Goal: Find specific page/section: Find specific page/section

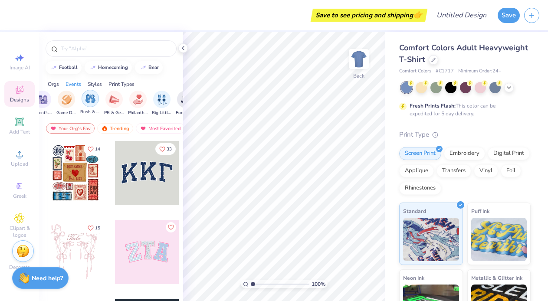
scroll to position [0, 120]
click at [137, 105] on div "filter for Philanthropy" at bounding box center [137, 98] width 17 height 17
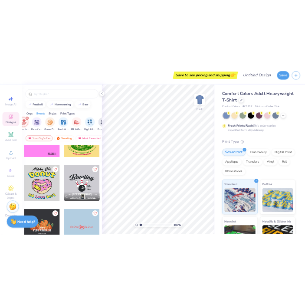
scroll to position [1643, 0]
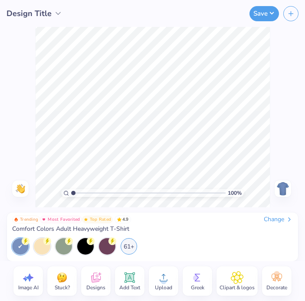
click at [98, 276] on icon at bounding box center [96, 278] width 10 height 10
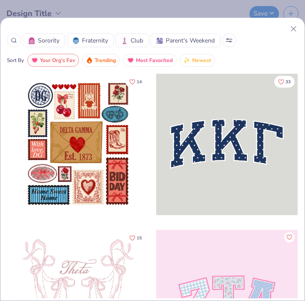
click at [42, 62] on span "Your Org's Fav" at bounding box center [57, 60] width 35 height 10
click at [229, 42] on button at bounding box center [229, 40] width 14 height 14
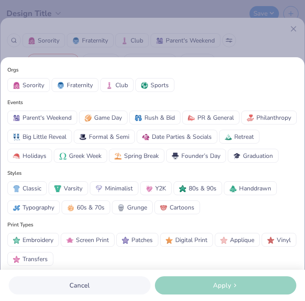
click at [256, 117] on span "Philanthropy" at bounding box center [273, 117] width 35 height 9
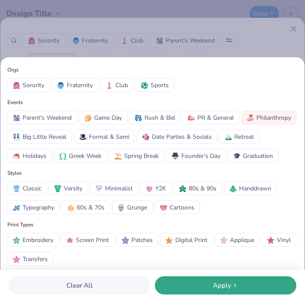
click at [251, 284] on div "Apply" at bounding box center [225, 286] width 137 height 10
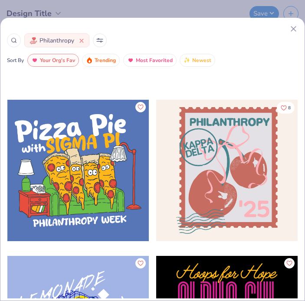
scroll to position [13553, 0]
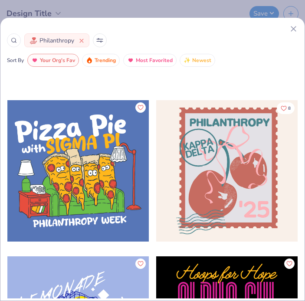
click at [281, 108] on icon "Like" at bounding box center [283, 108] width 5 height 5
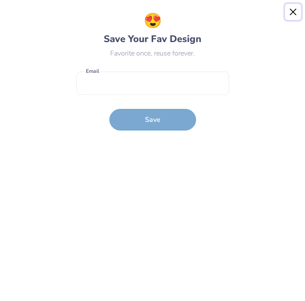
click at [288, 10] on button "Close" at bounding box center [293, 12] width 16 height 16
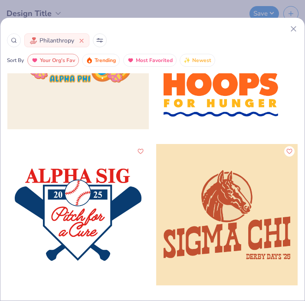
scroll to position [16423, 0]
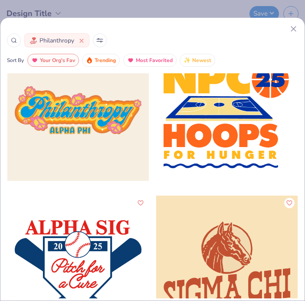
drag, startPoint x: 91, startPoint y: 127, endPoint x: 148, endPoint y: 146, distance: 60.3
click at [148, 146] on div at bounding box center [77, 109] width 141 height 141
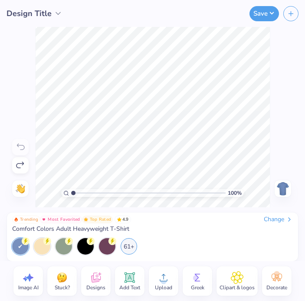
click at [242, 280] on icon at bounding box center [237, 277] width 13 height 13
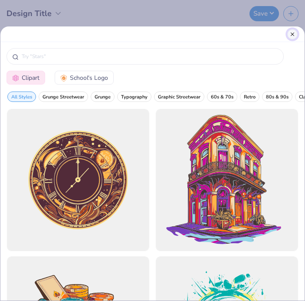
click at [290, 32] on button "Close" at bounding box center [292, 34] width 10 height 10
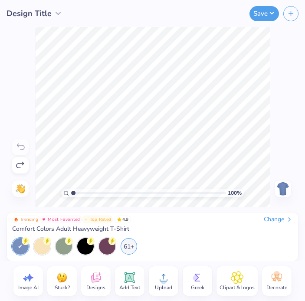
click at [87, 281] on div "Designs" at bounding box center [95, 280] width 29 height 29
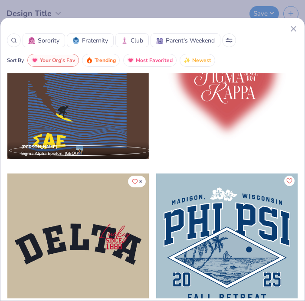
scroll to position [4392, 0]
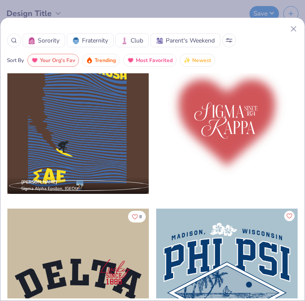
click at [233, 37] on button at bounding box center [229, 40] width 14 height 14
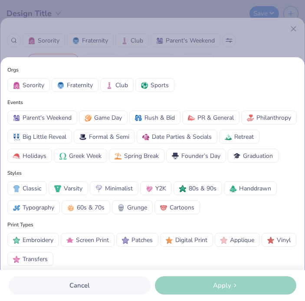
click at [256, 117] on span "Philanthropy" at bounding box center [273, 117] width 35 height 9
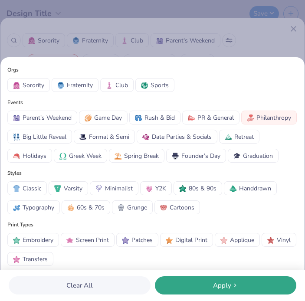
click at [242, 282] on div "Apply" at bounding box center [225, 286] width 137 height 10
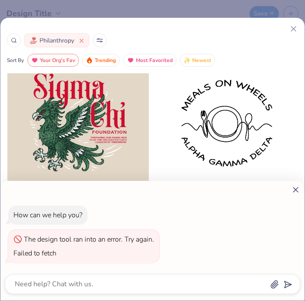
click at [291, 185] on icon at bounding box center [295, 189] width 9 height 9
type textarea "x"
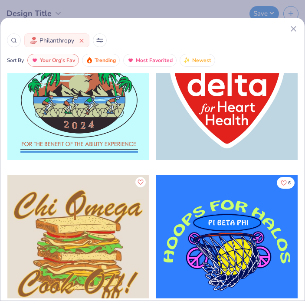
scroll to position [38309, 0]
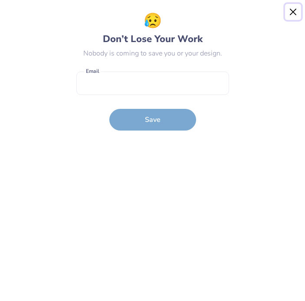
click at [292, 9] on button "Close" at bounding box center [293, 12] width 16 height 16
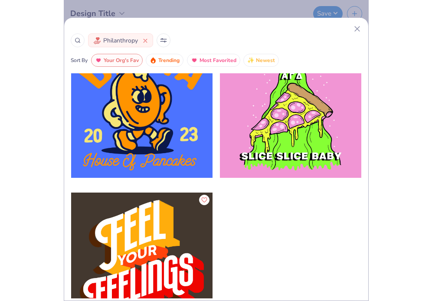
scroll to position [42649, 0]
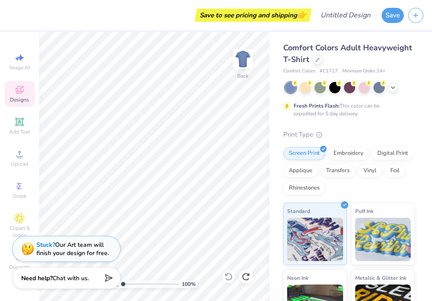
click at [20, 97] on span "Designs" at bounding box center [19, 99] width 19 height 7
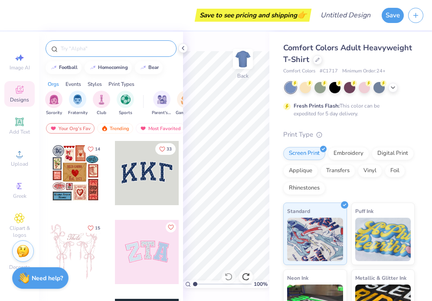
click at [85, 47] on input "text" at bounding box center [115, 48] width 111 height 9
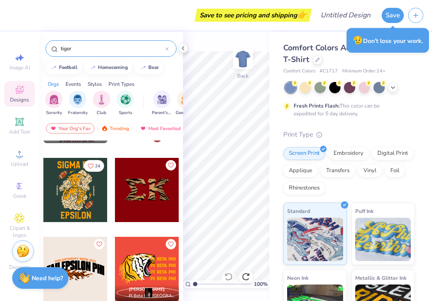
scroll to position [0, 0]
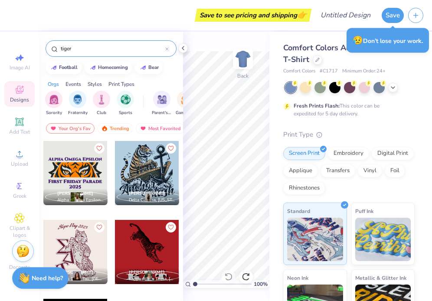
type input "tiger"
